Goal: Task Accomplishment & Management: Manage account settings

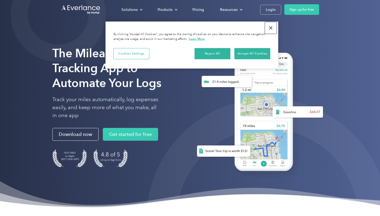
click at [271, 28] on button "Close" at bounding box center [271, 28] width 12 height 12
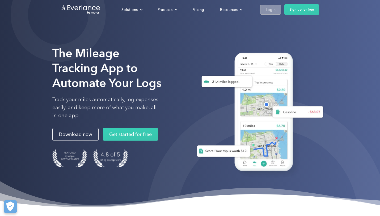
click at [269, 10] on div "Login" at bounding box center [271, 9] width 10 height 7
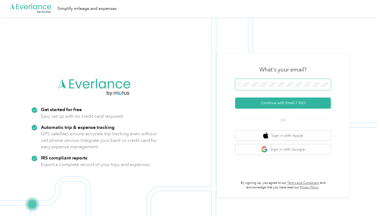
click at [269, 79] on span at bounding box center [283, 84] width 96 height 11
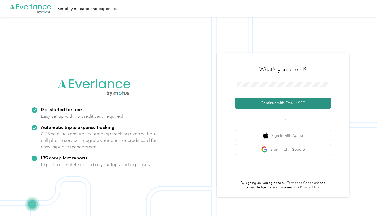
click at [274, 104] on button "Continue with Email / SSO" at bounding box center [283, 103] width 96 height 11
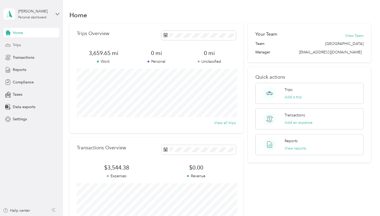
click at [25, 45] on div "Trips" at bounding box center [31, 45] width 56 height 10
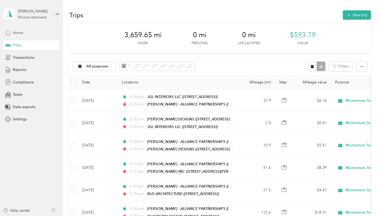
click at [16, 28] on div "Home" at bounding box center [31, 33] width 56 height 10
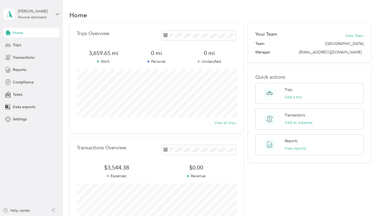
click at [57, 12] on icon at bounding box center [58, 14] width 4 height 4
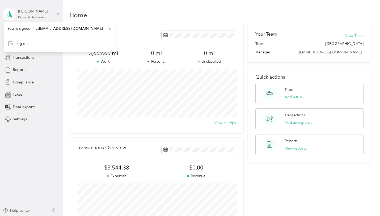
click at [57, 12] on icon at bounding box center [58, 14] width 4 height 4
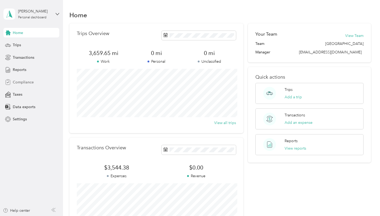
click at [30, 81] on span "Compliance" at bounding box center [23, 82] width 21 height 6
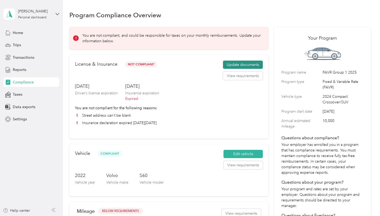
click at [254, 63] on button "Update documents" at bounding box center [243, 65] width 40 height 9
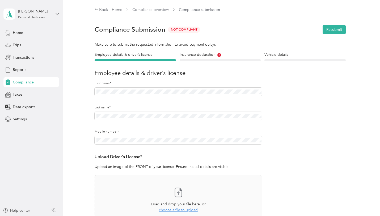
click at [227, 62] on form "Employee details & driver’s license License Insurance declaration Insurance Veh…" at bounding box center [220, 161] width 251 height 219
click at [227, 60] on div at bounding box center [220, 60] width 81 height 2
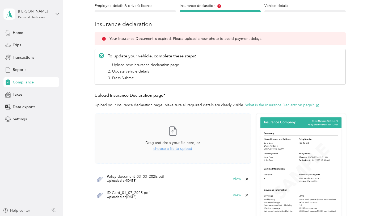
scroll to position [62, 0]
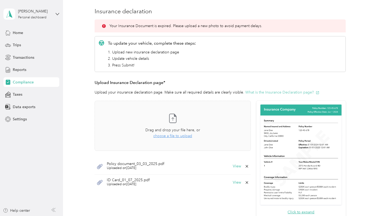
click at [300, 93] on button "What is the Insurance Declaration page?" at bounding box center [282, 93] width 74 height 6
click at [226, 169] on div "Policy document_03_03_2025.pdf Uploaded on 3/3/2025 View" at bounding box center [173, 166] width 156 height 16
click at [241, 170] on div "Policy document_03_03_2025.pdf Uploaded on 3/3/2025 View" at bounding box center [173, 166] width 156 height 16
click at [241, 169] on div "Policy document_03_03_2025.pdf Uploaded on 3/3/2025 View" at bounding box center [173, 166] width 156 height 16
click at [241, 167] on button "View" at bounding box center [237, 167] width 8 height 4
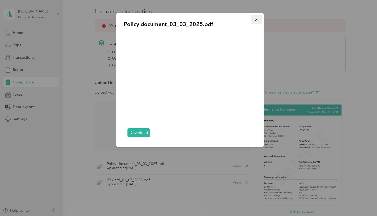
click at [255, 19] on icon "button" at bounding box center [257, 20] width 4 height 4
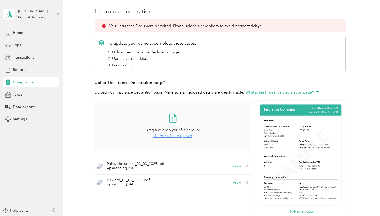
click at [186, 136] on span "choose a file to upload" at bounding box center [172, 136] width 39 height 5
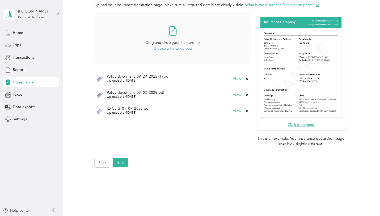
scroll to position [178, 0]
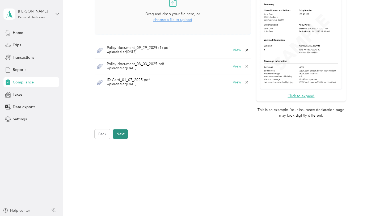
click at [123, 134] on button "Next" at bounding box center [120, 133] width 15 height 9
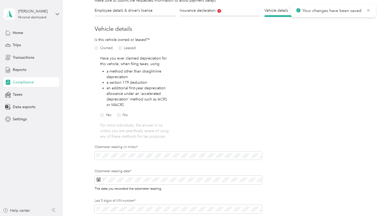
scroll to position [86, 0]
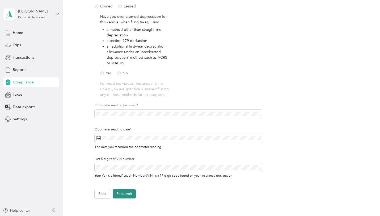
click at [125, 197] on button "Resubmit" at bounding box center [124, 193] width 23 height 9
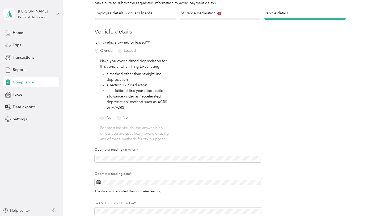
scroll to position [6, 0]
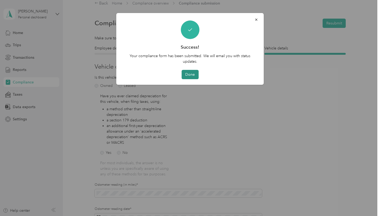
click at [192, 74] on button "Done" at bounding box center [190, 74] width 17 height 9
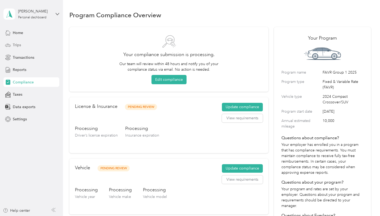
click at [27, 45] on div "Trips" at bounding box center [31, 45] width 56 height 10
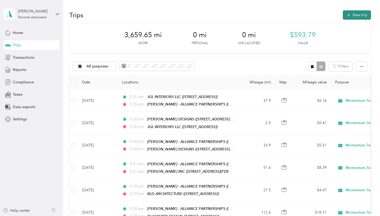
click at [356, 12] on button "New trip" at bounding box center [357, 14] width 28 height 9
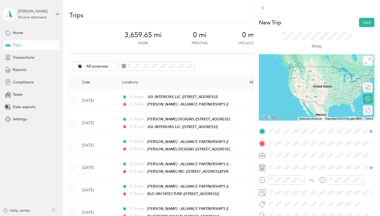
click at [335, 159] on div "TEAM MONTALTO - ALLIANCE PARTNERSHIPS 445 SMITH AVE, 11751, ISLIP, NY" at bounding box center [324, 158] width 91 height 16
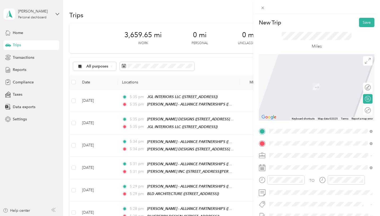
click at [349, 87] on div "TEAM LANGSAM RUBIN INTERIORS 123 SOUTH ST, 11771, OYSTER BAY, NY" at bounding box center [321, 84] width 100 height 15
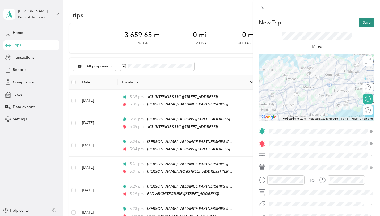
click at [367, 21] on button "Save" at bounding box center [366, 22] width 15 height 9
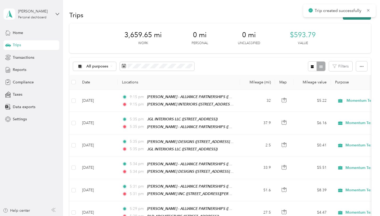
click at [362, 19] on button "New trip" at bounding box center [357, 14] width 28 height 9
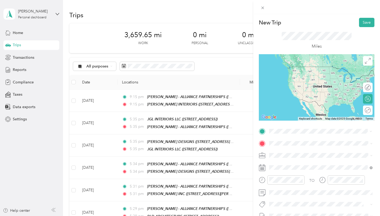
click at [308, 155] on div "TEAM LANGSAM RUBIN INTERIORS" at bounding box center [314, 153] width 70 height 7
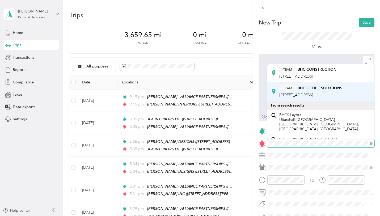
scroll to position [56, 0]
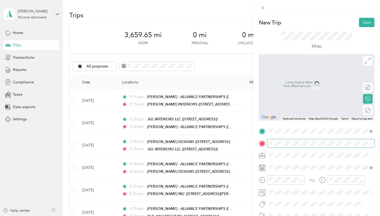
click at [330, 139] on span at bounding box center [320, 143] width 107 height 9
click at [343, 84] on div "TEAM B H C ARCHITECTS 1300 WALT WHITMAN RD, 11747, MELVILLE, NY" at bounding box center [310, 84] width 63 height 13
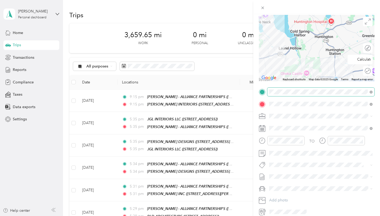
scroll to position [0, 0]
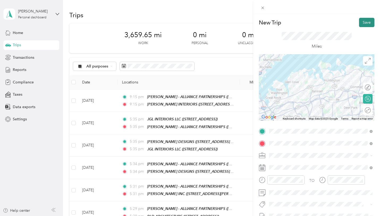
click at [365, 19] on button "Save" at bounding box center [366, 22] width 15 height 9
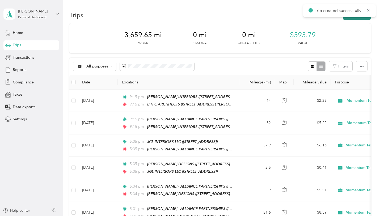
click at [356, 19] on button "New trip" at bounding box center [357, 14] width 28 height 9
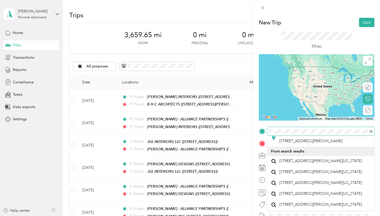
scroll to position [58, 0]
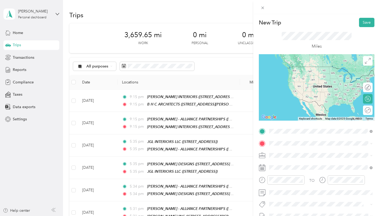
click at [318, 159] on span "1300 Walt Whitman Road Melville, New York 11747, United States" at bounding box center [320, 161] width 83 height 5
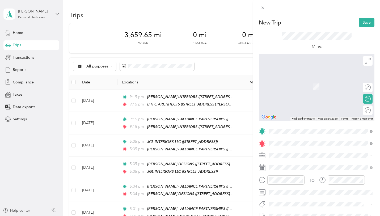
click at [339, 87] on div "TEAM MONTALTO - ALLIANCE PARTNERSHIPS 445 SMITH AVE, 11751, ISLIP, NY" at bounding box center [324, 86] width 91 height 16
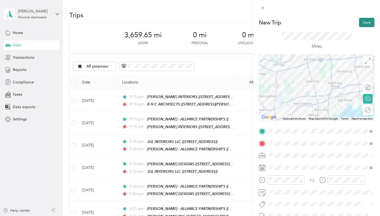
click at [368, 22] on button "Save" at bounding box center [366, 22] width 15 height 9
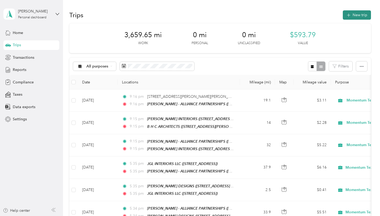
click at [356, 17] on button "New trip" at bounding box center [357, 14] width 28 height 9
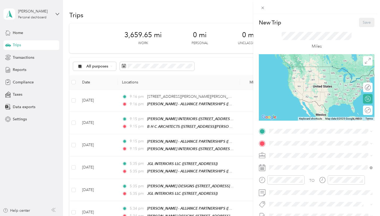
click at [263, 169] on rect at bounding box center [263, 168] width 1 height 1
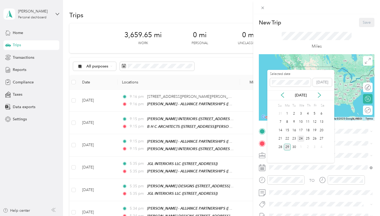
click at [301, 140] on div "24" at bounding box center [300, 139] width 7 height 7
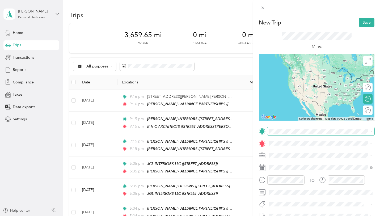
click at [290, 134] on span at bounding box center [320, 131] width 107 height 9
click at [297, 161] on span "445 SMITH AVE, 11751, ISLIP, NY" at bounding box center [310, 163] width 63 height 5
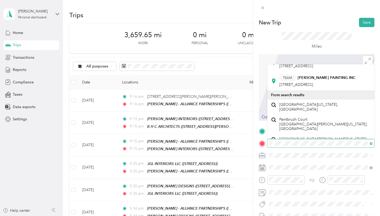
scroll to position [0, 0]
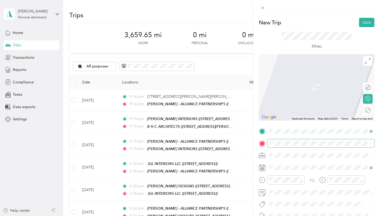
click at [305, 140] on span at bounding box center [320, 143] width 107 height 9
click at [308, 87] on span "35 MINEOLA AVE, 11577, ROSLYN HEIGHTS, NY" at bounding box center [310, 88] width 63 height 5
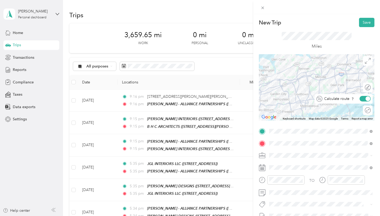
click at [369, 101] on div "Calculate route" at bounding box center [346, 99] width 48 height 6
click at [367, 111] on div at bounding box center [365, 110] width 11 height 6
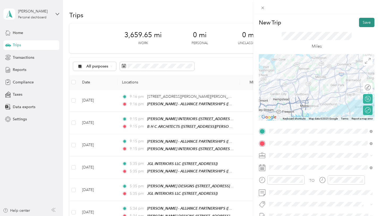
click at [369, 21] on button "Save" at bounding box center [366, 22] width 15 height 9
